Goal: Task Accomplishment & Management: Manage account settings

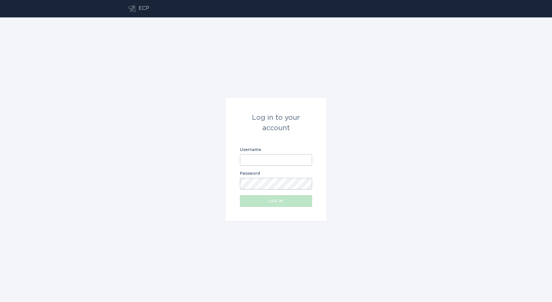
drag, startPoint x: 294, startPoint y: 160, endPoint x: 289, endPoint y: 159, distance: 5.5
click at [294, 160] on input "Username" at bounding box center [276, 160] width 72 height 12
type input "[PERSON_NAME][EMAIL_ADDRESS][DOMAIN_NAME]"
click at [240, 195] on button "Log in" at bounding box center [276, 201] width 72 height 12
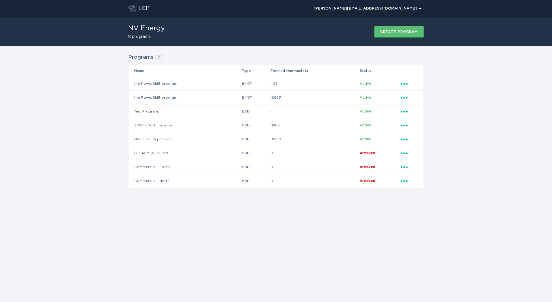
click at [53, 99] on div "Programs ( 8 ) Name Type Enrolled thermostats Status the PowerShift program BYO…" at bounding box center [276, 124] width 552 height 156
click at [173, 138] on td "NPC - South program" at bounding box center [185, 139] width 113 height 14
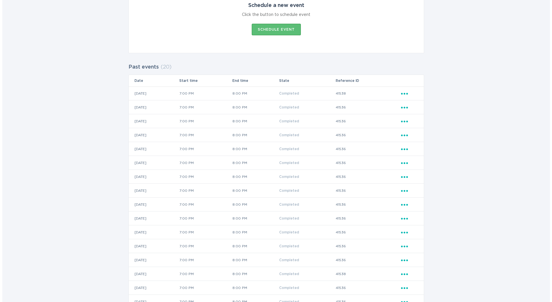
scroll to position [116, 0]
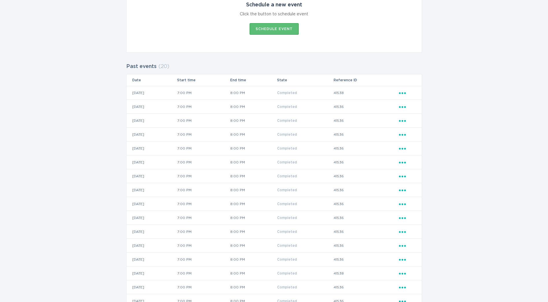
click at [415, 93] on div "Ellipsis" at bounding box center [407, 93] width 17 height 6
click at [402, 109] on div "View event summary" at bounding box center [429, 102] width 60 height 13
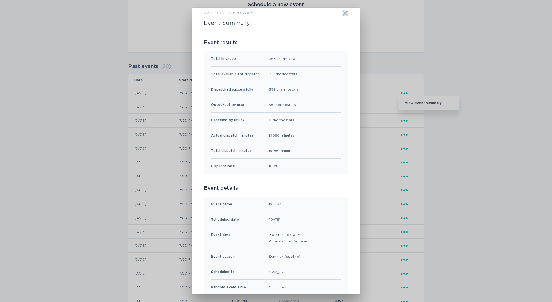
scroll to position [0, 0]
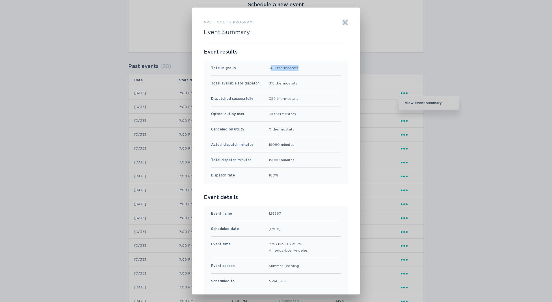
drag, startPoint x: 269, startPoint y: 70, endPoint x: 303, endPoint y: 73, distance: 33.7
click at [303, 73] on div "Total in group 368 thermostats" at bounding box center [276, 67] width 130 height 15
drag, startPoint x: 303, startPoint y: 73, endPoint x: 268, endPoint y: 82, distance: 35.8
click at [268, 82] on div "Total available for dispatch 318 thermostats" at bounding box center [276, 83] width 130 height 15
click at [323, 88] on div "Total available for dispatch 318 thermostats" at bounding box center [276, 83] width 130 height 15
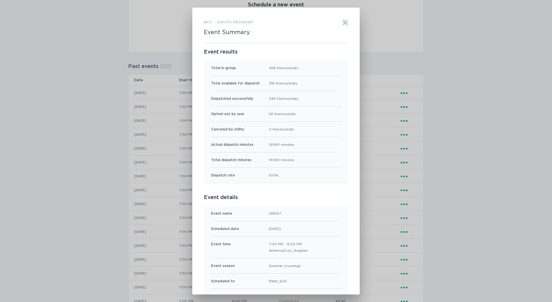
click at [346, 20] on icon "Exit" at bounding box center [346, 23] width 6 height 6
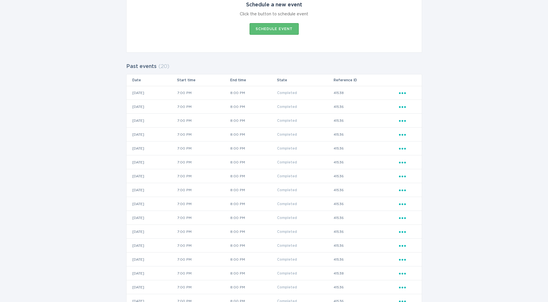
click at [400, 148] on icon "Popover menu" at bounding box center [402, 149] width 7 height 2
click at [406, 157] on div "View event summary" at bounding box center [429, 158] width 60 height 13
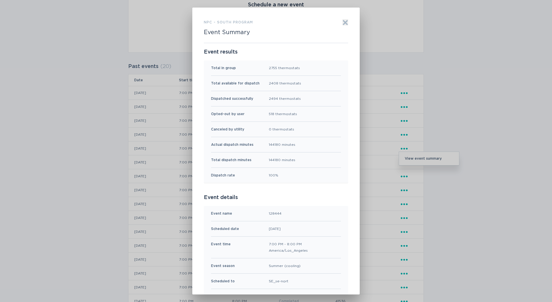
click at [345, 26] on div "Exit" at bounding box center [346, 31] width 6 height 24
click at [343, 25] on icon "Exit" at bounding box center [346, 23] width 6 height 6
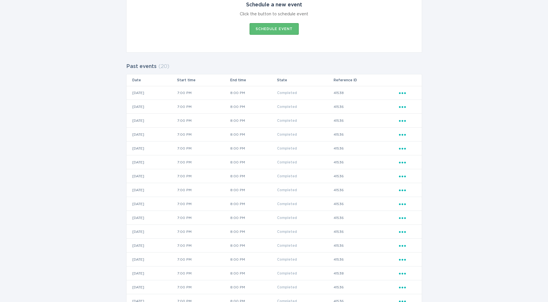
click at [405, 204] on icon "Popover menu" at bounding box center [402, 204] width 7 height 2
click at [88, 77] on div "Show more Active events ( 0 ) Date Start time End time State Reference ID Sched…" at bounding box center [274, 161] width 548 height 433
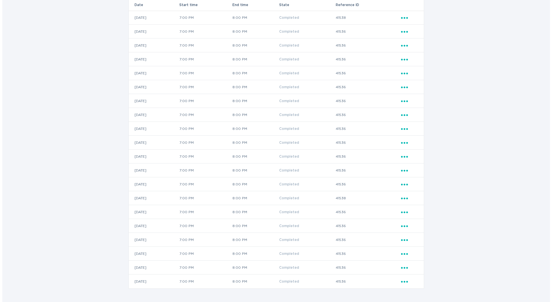
scroll to position [192, 0]
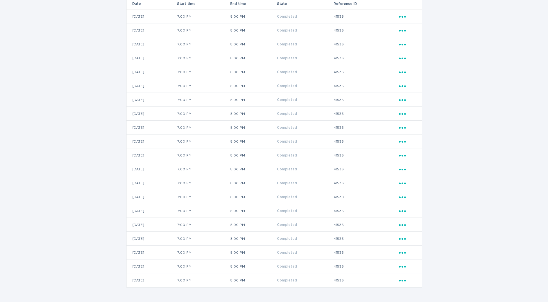
click at [404, 196] on icon "Ellipsis" at bounding box center [403, 196] width 8 height 5
click at [405, 203] on div "View event summary" at bounding box center [429, 206] width 60 height 13
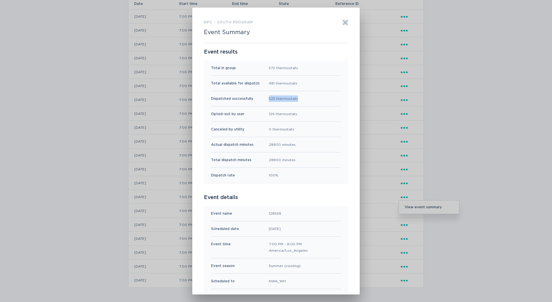
drag, startPoint x: 251, startPoint y: 98, endPoint x: 301, endPoint y: 105, distance: 49.6
click at [301, 105] on div "Dispatched successfully 525 thermostats" at bounding box center [276, 98] width 130 height 15
click at [301, 37] on div "NPC - South program Event Summary Exit" at bounding box center [276, 31] width 144 height 24
click at [345, 24] on icon "Exit" at bounding box center [346, 23] width 4 height 4
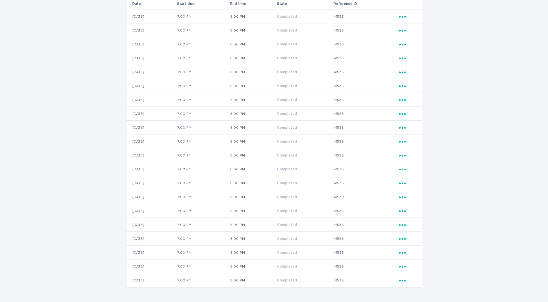
click at [402, 199] on div "Ellipsis" at bounding box center [407, 197] width 17 height 6
click at [404, 204] on div "View event summary" at bounding box center [429, 206] width 60 height 13
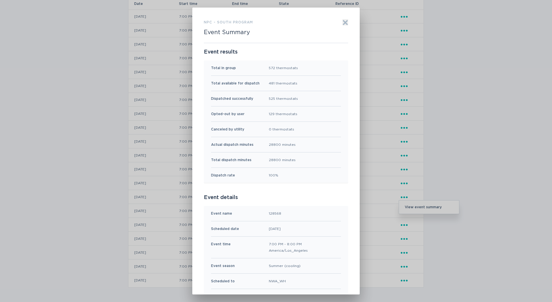
click at [343, 27] on div "Exit" at bounding box center [346, 31] width 6 height 24
click at [343, 25] on icon "Exit" at bounding box center [346, 23] width 6 height 6
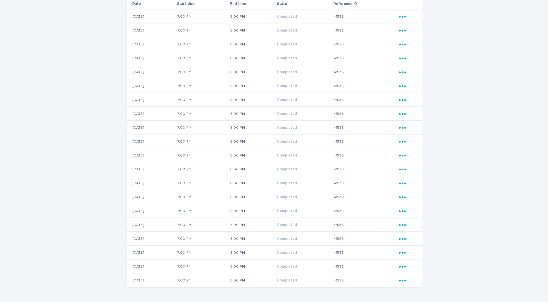
click at [403, 60] on div "Ellipsis" at bounding box center [407, 58] width 17 height 6
click at [403, 66] on div "View event summary" at bounding box center [429, 68] width 60 height 13
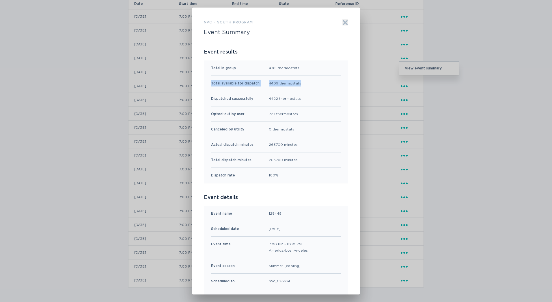
drag, startPoint x: 210, startPoint y: 85, endPoint x: 313, endPoint y: 82, distance: 103.2
click at [313, 82] on div "Total available for dispatch 4409 thermostats" at bounding box center [276, 83] width 130 height 15
drag, startPoint x: 313, startPoint y: 82, endPoint x: 305, endPoint y: 84, distance: 8.6
click at [305, 84] on div "Total available for dispatch 4409 thermostats" at bounding box center [276, 83] width 130 height 15
click at [344, 24] on icon "Exit" at bounding box center [346, 23] width 4 height 4
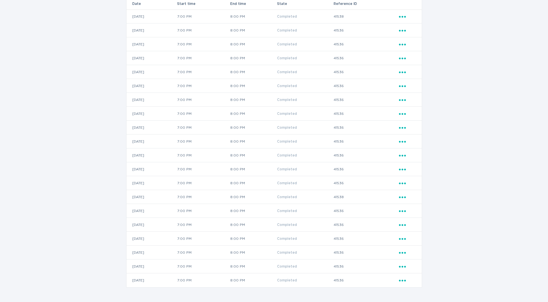
click at [403, 46] on icon "Ellipsis" at bounding box center [403, 43] width 8 height 5
click at [406, 54] on div "View event summary" at bounding box center [429, 54] width 60 height 13
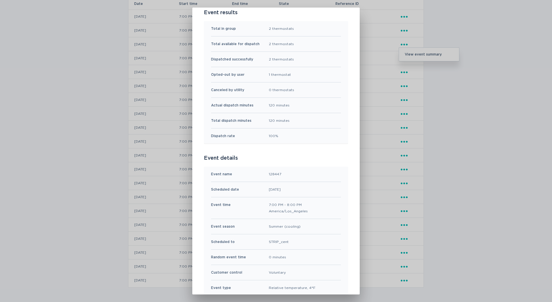
scroll to position [0, 0]
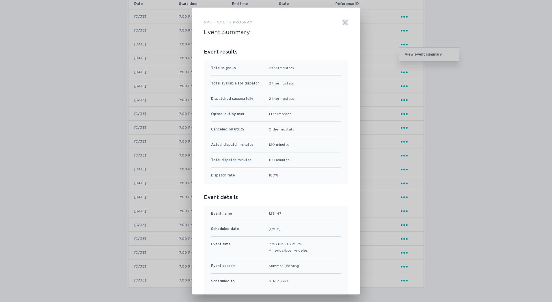
click at [344, 23] on icon "Exit" at bounding box center [346, 23] width 4 height 4
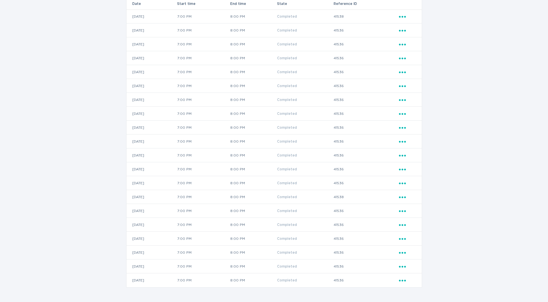
click at [407, 131] on td "Ellipsis" at bounding box center [410, 127] width 23 height 14
click at [403, 129] on icon "Ellipsis" at bounding box center [403, 126] width 8 height 5
click at [406, 139] on div "View event summary" at bounding box center [429, 137] width 60 height 13
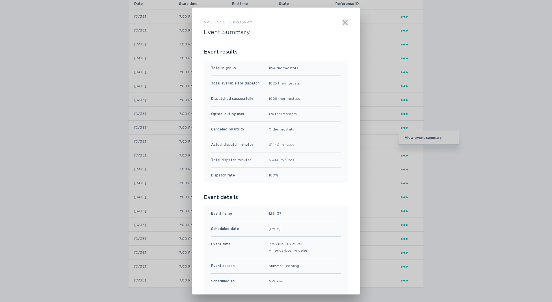
click at [265, 69] on div "Total in group 1154 thermostats" at bounding box center [276, 67] width 130 height 15
drag, startPoint x: 265, startPoint y: 69, endPoint x: 265, endPoint y: 80, distance: 11.0
click at [265, 80] on div "Total available for dispatch 1025 thermostats" at bounding box center [276, 83] width 130 height 15
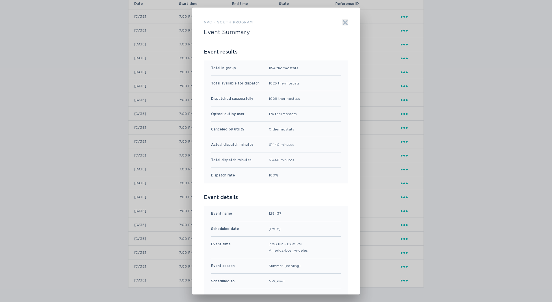
drag, startPoint x: 265, startPoint y: 80, endPoint x: 273, endPoint y: 98, distance: 19.4
click at [273, 98] on div "1029 thermostats" at bounding box center [284, 98] width 31 height 6
drag, startPoint x: 273, startPoint y: 98, endPoint x: 305, endPoint y: 95, distance: 32.2
click at [305, 95] on div "Dispatched successfully 1029 thermostats" at bounding box center [276, 98] width 130 height 15
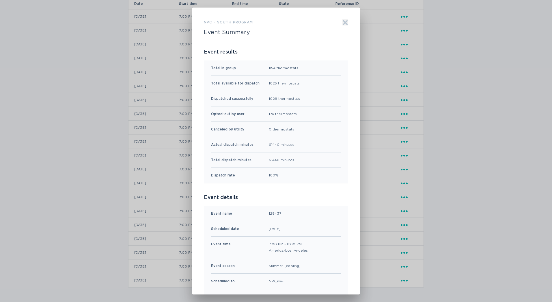
click at [344, 21] on icon "Exit" at bounding box center [346, 23] width 6 height 6
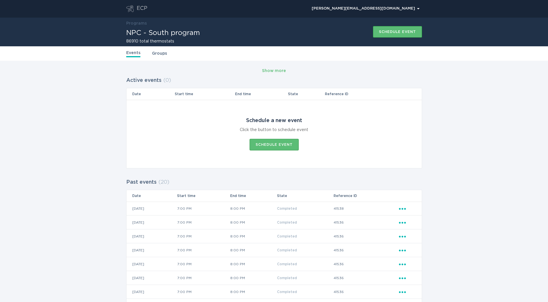
click at [161, 59] on div "Events Groups" at bounding box center [274, 53] width 296 height 14
click at [161, 55] on link "Groups" at bounding box center [159, 53] width 15 height 6
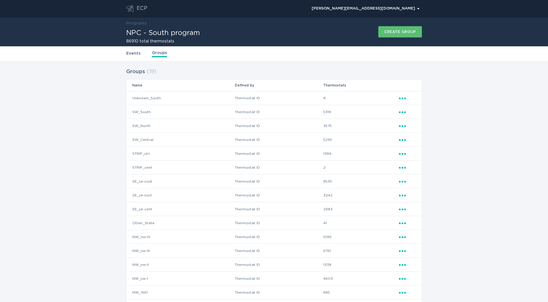
click at [139, 48] on div "Events Groups" at bounding box center [274, 53] width 296 height 14
click at [138, 50] on div "Events Groups" at bounding box center [274, 53] width 296 height 14
click at [133, 55] on link "Events" at bounding box center [133, 53] width 14 height 6
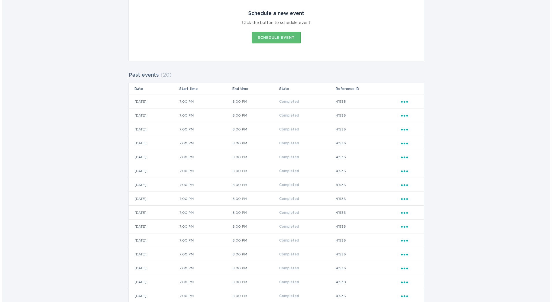
scroll to position [116, 0]
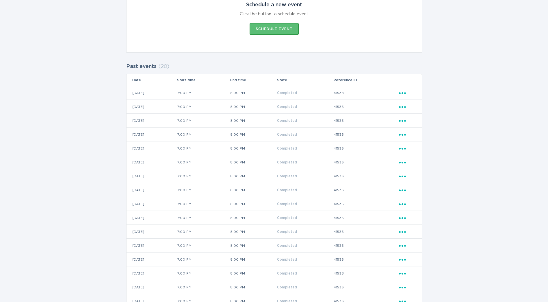
click at [407, 107] on icon "Ellipsis" at bounding box center [403, 105] width 8 height 5
click at [415, 117] on div "View event summary" at bounding box center [429, 116] width 60 height 13
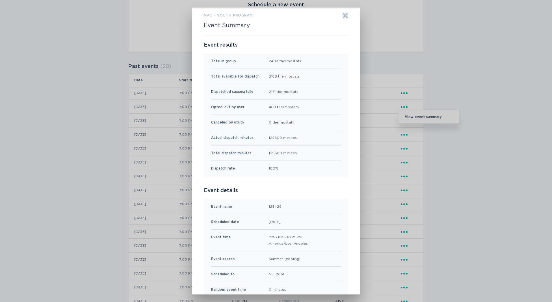
scroll to position [0, 0]
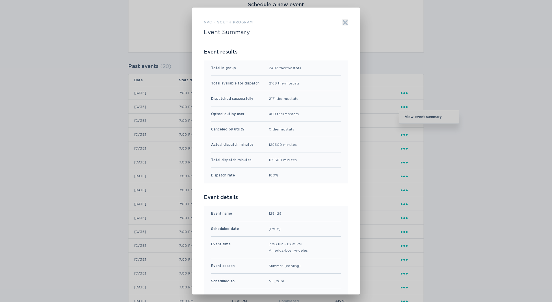
drag, startPoint x: 439, startPoint y: 144, endPoint x: 373, endPoint y: 146, distance: 66.5
click at [439, 144] on div "NPC - South program Event Summary Exit Event results Total in group 2403 thermo…" at bounding box center [276, 151] width 552 height 302
click at [348, 23] on div "NPC - South program Event Summary Exit Event results Total in group 2403 thermo…" at bounding box center [276, 151] width 168 height 287
click at [346, 23] on icon "Exit" at bounding box center [346, 23] width 6 height 6
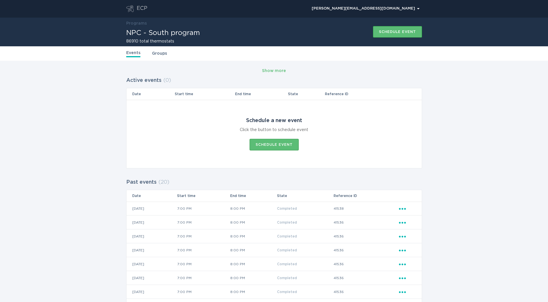
click at [161, 54] on link "Groups" at bounding box center [159, 53] width 15 height 6
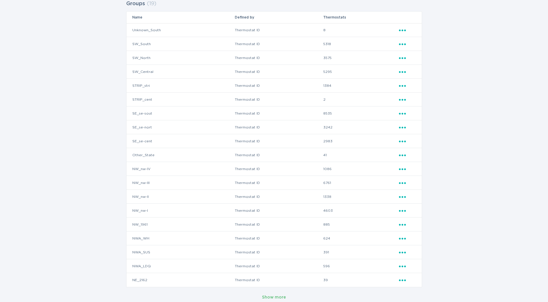
scroll to position [73, 0]
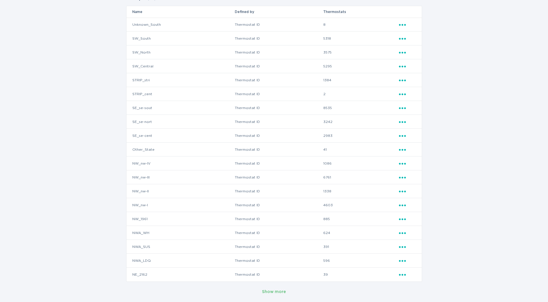
click at [278, 288] on button "Show more" at bounding box center [274, 291] width 24 height 9
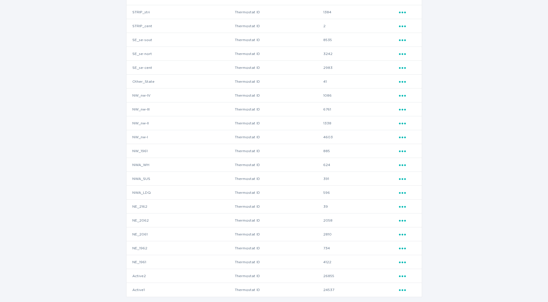
scroll to position [151, 0]
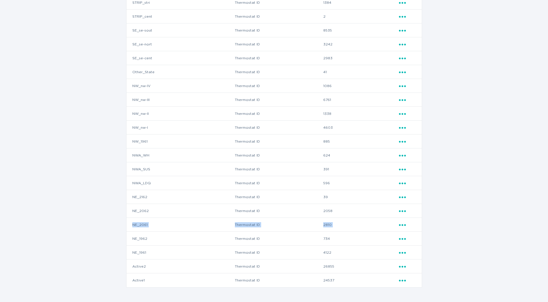
drag, startPoint x: 130, startPoint y: 226, endPoint x: 421, endPoint y: 229, distance: 290.4
click at [421, 229] on tr "NE_2061 Thermostat ID 2810 Ellipsis" at bounding box center [274, 225] width 295 height 14
drag, startPoint x: 421, startPoint y: 229, endPoint x: 399, endPoint y: 225, distance: 22.3
click at [399, 225] on icon "Ellipsis" at bounding box center [403, 223] width 8 height 5
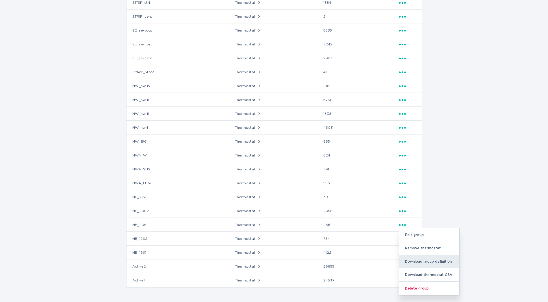
click at [431, 261] on div "Download group definition" at bounding box center [429, 261] width 60 height 13
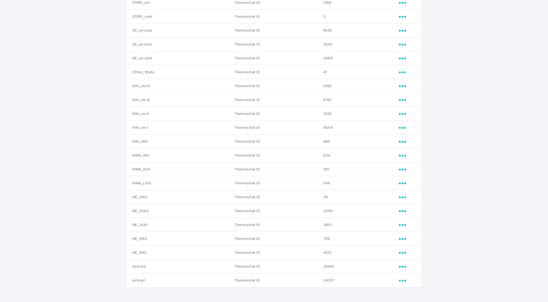
click at [402, 225] on icon "Popover menu" at bounding box center [402, 225] width 7 height 2
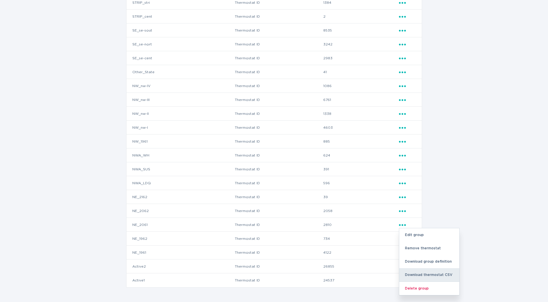
click at [450, 275] on div "Download thermostat CSV" at bounding box center [429, 274] width 60 height 13
click at [433, 234] on div "Edit group" at bounding box center [429, 234] width 60 height 13
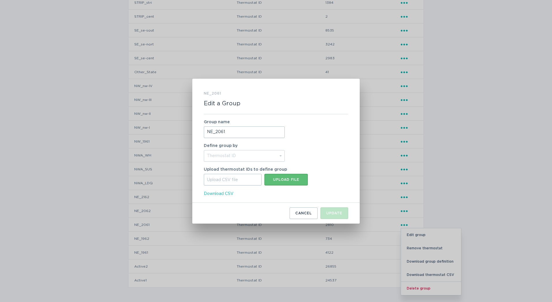
click at [226, 195] on span "Download CSV" at bounding box center [219, 193] width 30 height 6
drag, startPoint x: 297, startPoint y: 221, endPoint x: 297, endPoint y: 215, distance: 5.5
click at [297, 215] on div "NE_2061 Edit a Group Group name NE_2061 Define group by Thermostat ID Location …" at bounding box center [276, 151] width 168 height 145
click at [296, 215] on button "Cancel" at bounding box center [304, 213] width 28 height 12
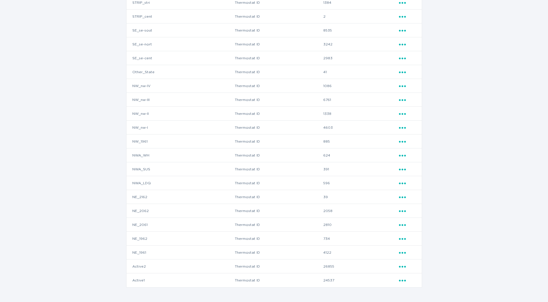
click at [405, 225] on icon "Popover menu" at bounding box center [402, 225] width 7 height 2
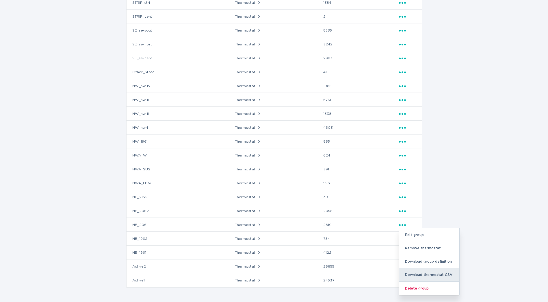
click at [432, 275] on div "Download thermostat CSV" at bounding box center [429, 274] width 60 height 13
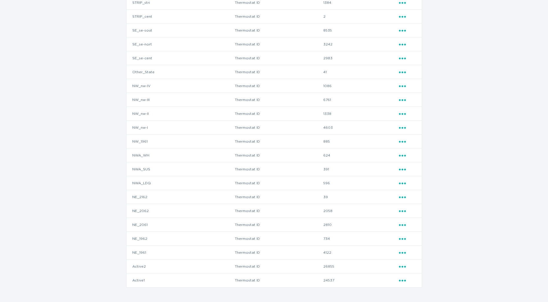
click at [82, 135] on div "Groups ( 25 ) Name Defined by Thermostats Unknown_South Thermostat ID 8 Ellipsi…" at bounding box center [274, 106] width 548 height 392
drag, startPoint x: 135, startPoint y: 224, endPoint x: 398, endPoint y: 231, distance: 263.3
click at [398, 231] on tbody "Unknown_South Thermostat ID 8 Ellipsis SW_South Thermostat ID 5318 Ellipsis SW_…" at bounding box center [274, 113] width 295 height 347
drag, startPoint x: 398, startPoint y: 231, endPoint x: 351, endPoint y: 228, distance: 46.6
click at [351, 228] on td "2810" at bounding box center [360, 225] width 75 height 14
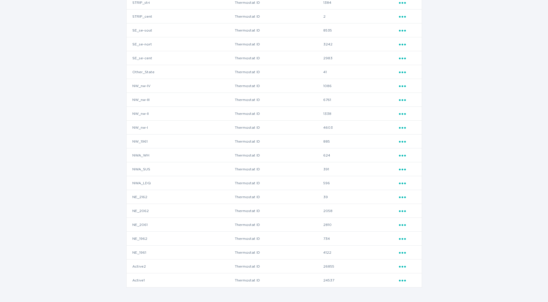
click at [402, 224] on icon "Ellipsis" at bounding box center [403, 223] width 8 height 5
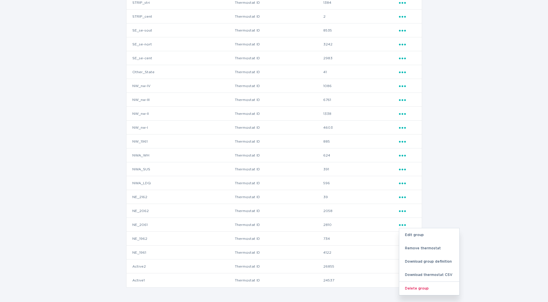
drag, startPoint x: 96, startPoint y: 145, endPoint x: 136, endPoint y: 161, distance: 42.9
click at [96, 145] on div "Groups ( 25 ) Name Defined by Thermostats Unknown_South Thermostat ID 8 Ellipsi…" at bounding box center [274, 106] width 548 height 392
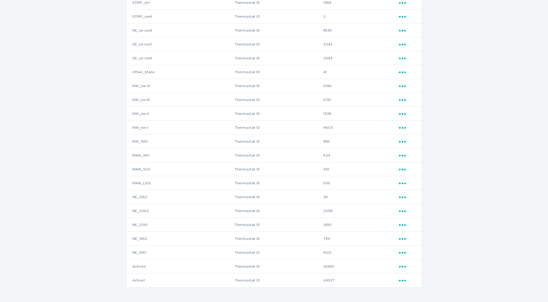
click at [509, 263] on div "Groups ( 25 ) Name Defined by Thermostats Unknown_South Thermostat ID 8 Ellipsi…" at bounding box center [274, 106] width 548 height 392
click at [60, 136] on div "Groups ( 25 ) Name Defined by Thermostats Unknown_South Thermostat ID 8 Ellipsi…" at bounding box center [274, 106] width 548 height 392
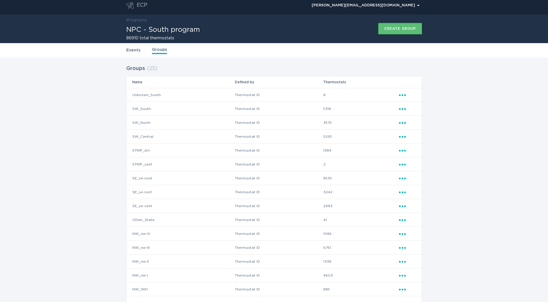
scroll to position [0, 0]
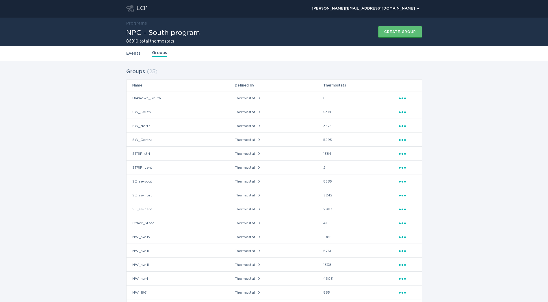
click at [138, 10] on div "ECP" at bounding box center [142, 8] width 11 height 7
